Goal: Ask a question

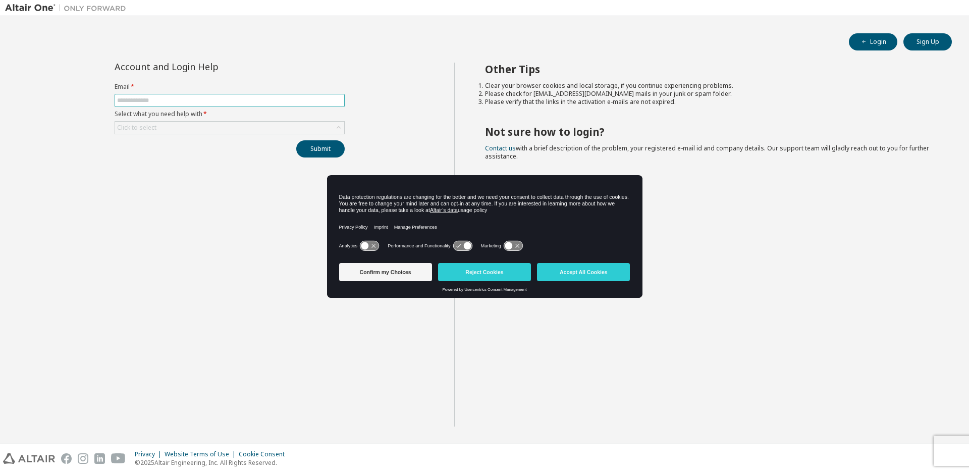
click at [169, 101] on input "text" at bounding box center [229, 100] width 225 height 8
type input "**********"
click at [198, 127] on div "Click to select" at bounding box center [229, 128] width 229 height 12
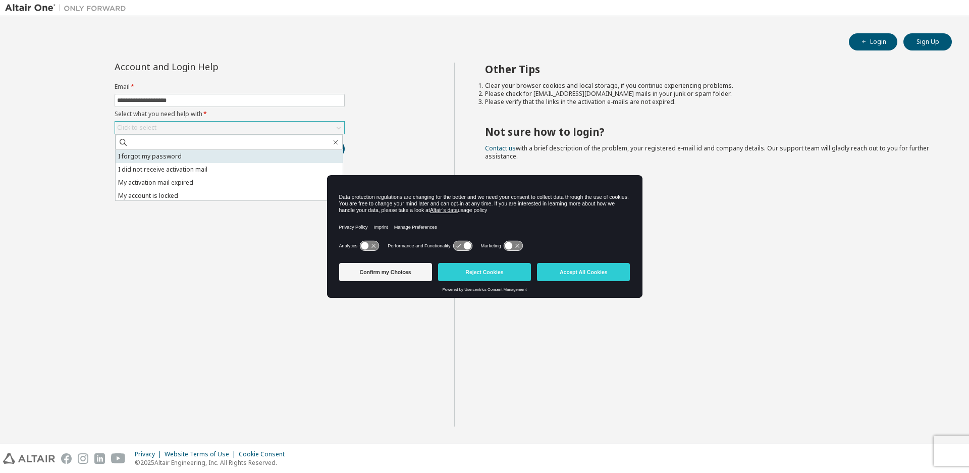
click at [199, 154] on li "I forgot my password" at bounding box center [229, 156] width 227 height 13
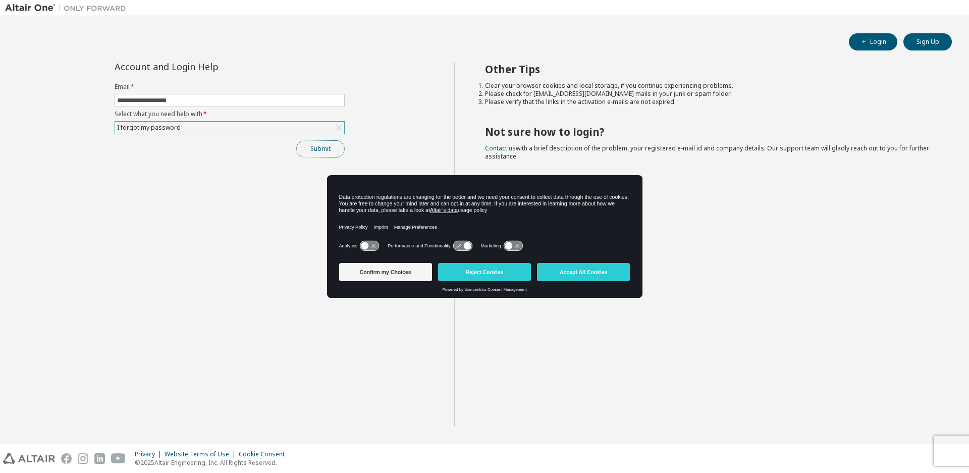
click at [320, 154] on button "Submit" at bounding box center [320, 148] width 48 height 17
click at [571, 277] on button "Accept All Cookies" at bounding box center [583, 272] width 93 height 18
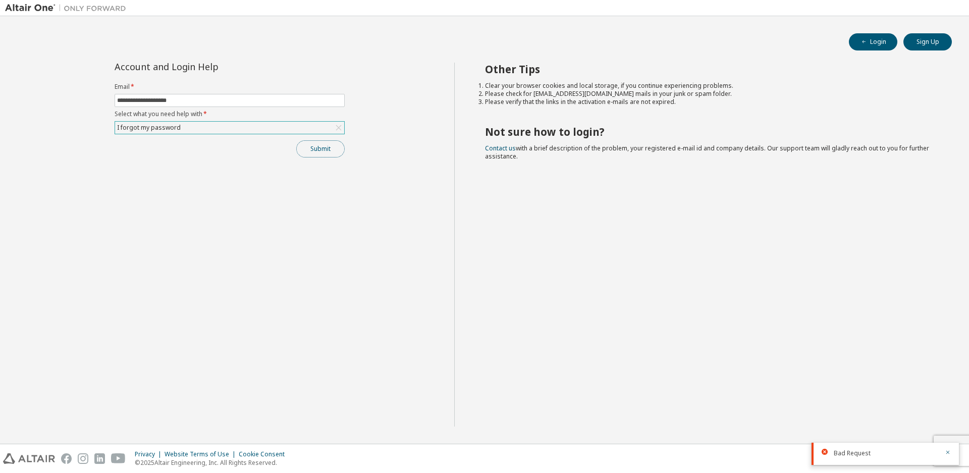
click at [317, 148] on button "Submit" at bounding box center [320, 148] width 48 height 17
click at [317, 152] on button "Submit" at bounding box center [320, 148] width 48 height 17
click at [340, 128] on icon at bounding box center [339, 128] width 10 height 10
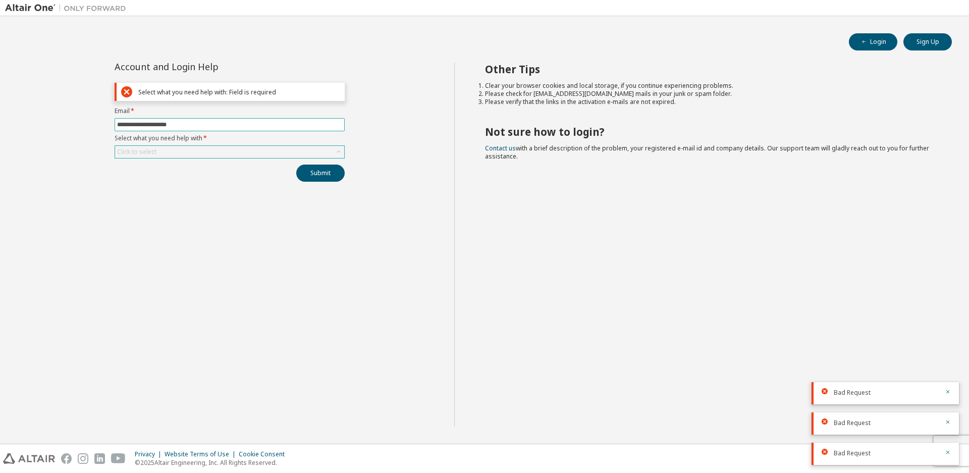
click at [301, 126] on input "**********" at bounding box center [229, 125] width 225 height 8
click at [289, 94] on div "Select what you need help with: Field is required" at bounding box center [239, 92] width 202 height 8
